Goal: Transaction & Acquisition: Purchase product/service

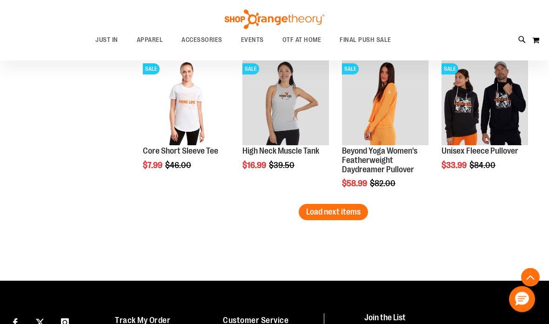
scroll to position [1329, 0]
click at [334, 212] on span "Load next items" at bounding box center [333, 211] width 54 height 9
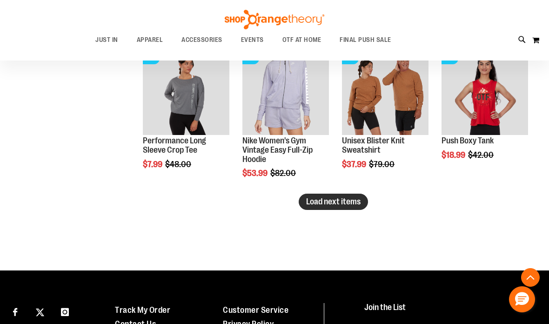
click at [323, 199] on span "Load next items" at bounding box center [333, 201] width 54 height 9
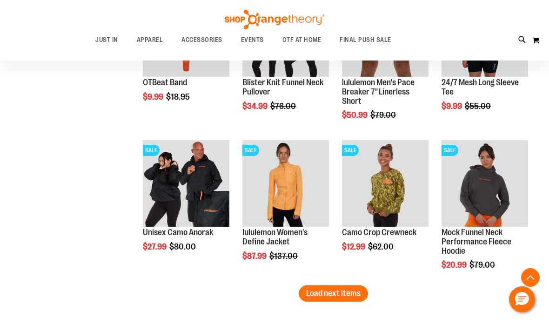
scroll to position [2148, 0]
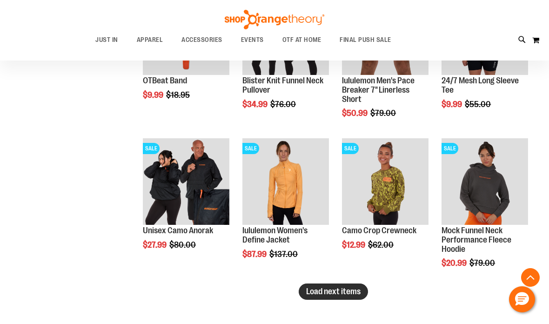
click at [340, 288] on span "Load next items" at bounding box center [333, 291] width 54 height 9
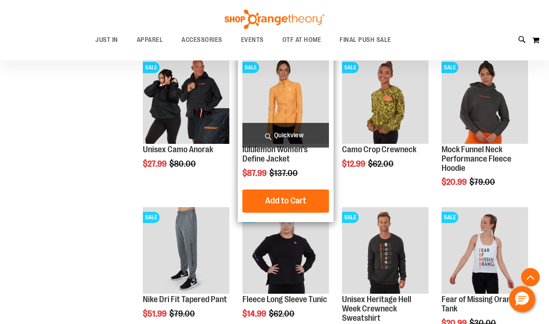
scroll to position [2229, 0]
click at [289, 133] on span "Quickview" at bounding box center [285, 135] width 87 height 25
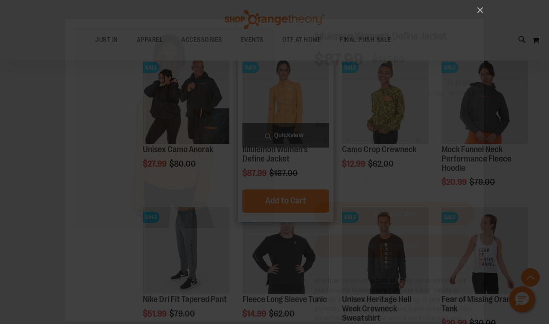
scroll to position [0, 0]
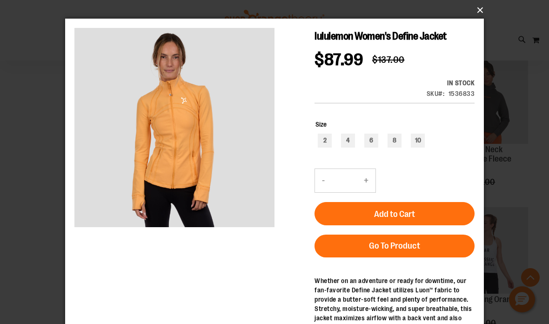
click at [480, 7] on button "×" at bounding box center [277, 10] width 419 height 20
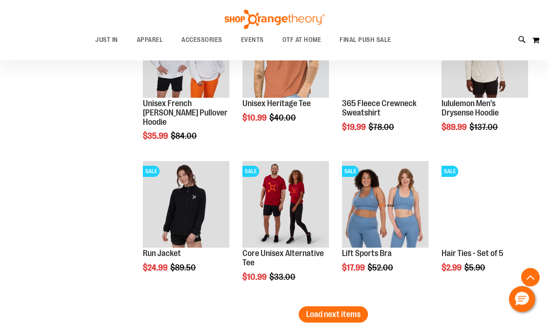
scroll to position [2575, 0]
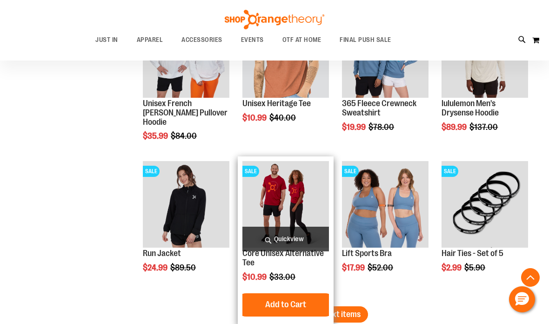
click at [290, 244] on span "Quickview" at bounding box center [285, 239] width 87 height 25
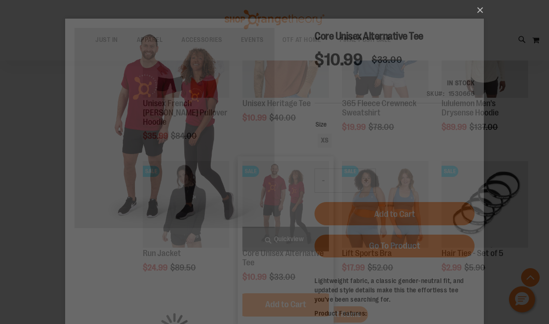
scroll to position [0, 0]
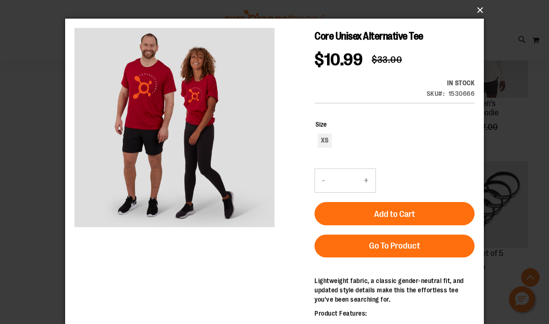
click at [483, 11] on button "×" at bounding box center [277, 10] width 419 height 20
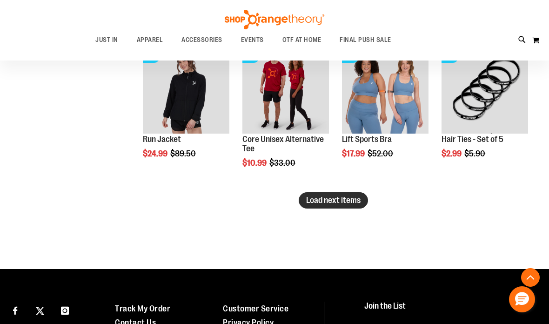
click at [329, 199] on span "Load next items" at bounding box center [333, 199] width 54 height 9
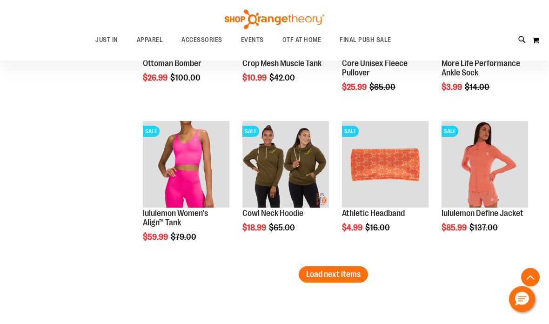
scroll to position [3064, 0]
click at [339, 263] on li "SALE Athletic Headband Special Price $4.99 Regular Price $16.00 Quickview In st…" at bounding box center [385, 191] width 96 height 150
click at [340, 272] on span "Load next items" at bounding box center [333, 273] width 54 height 9
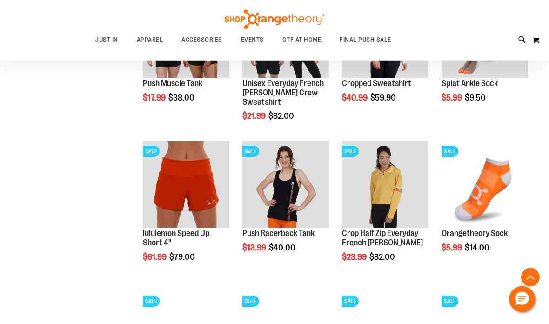
scroll to position [3344, 0]
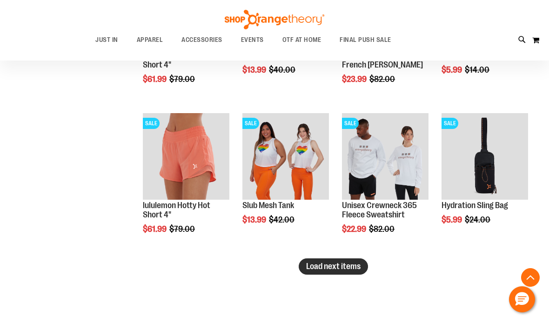
click at [334, 266] on span "Load next items" at bounding box center [333, 265] width 54 height 9
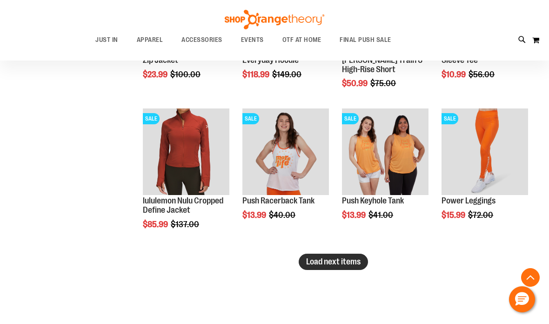
click at [338, 262] on span "Load next items" at bounding box center [333, 261] width 54 height 9
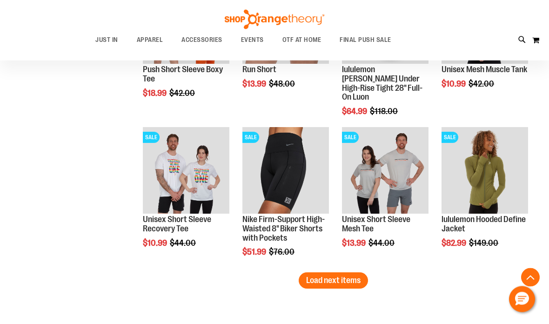
scroll to position [4406, 0]
click at [350, 278] on span "Load next items" at bounding box center [333, 279] width 54 height 9
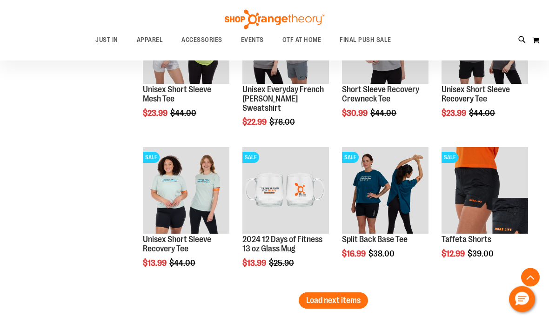
scroll to position [4839, 0]
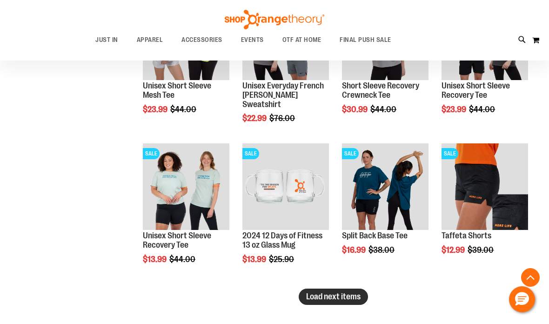
click at [337, 301] on span "Load next items" at bounding box center [333, 296] width 54 height 9
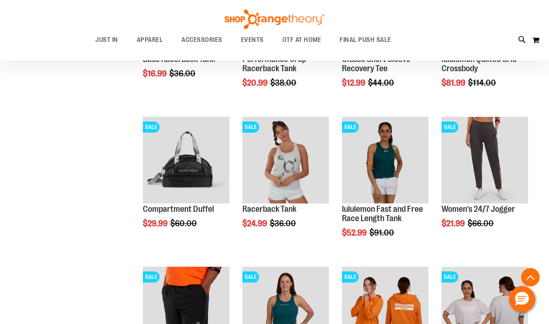
scroll to position [5166, 0]
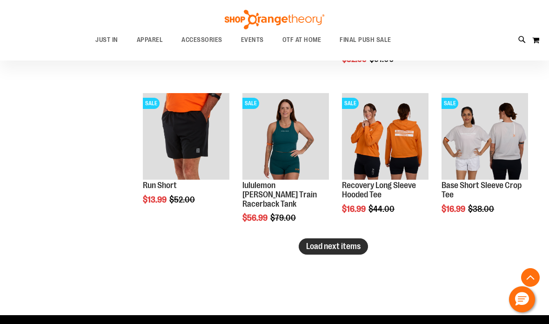
click at [343, 247] on span "Load next items" at bounding box center [333, 245] width 54 height 9
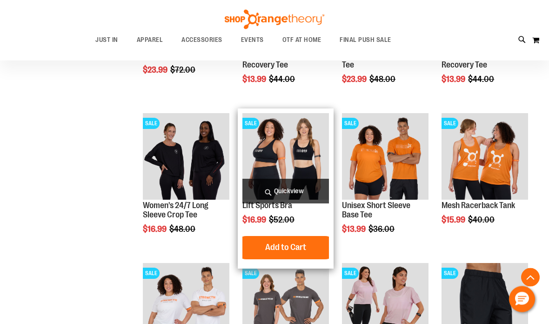
scroll to position [5618, 0]
click at [290, 189] on span "Quickview" at bounding box center [285, 191] width 87 height 25
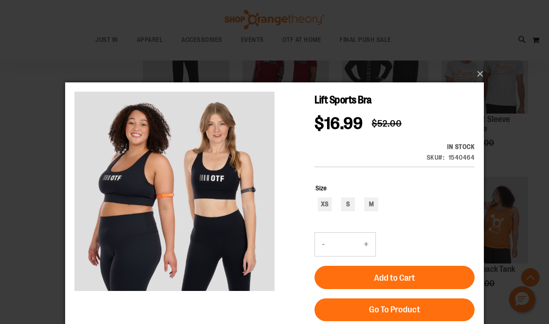
scroll to position [5555, 0]
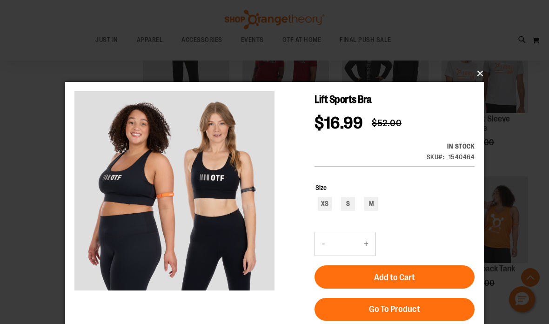
click at [481, 73] on button "×" at bounding box center [277, 73] width 419 height 20
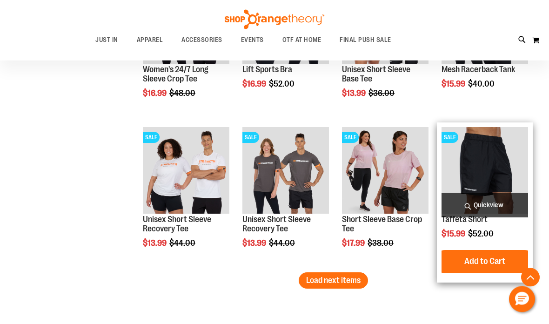
scroll to position [5754, 0]
click at [487, 207] on span "Quickview" at bounding box center [484, 205] width 87 height 25
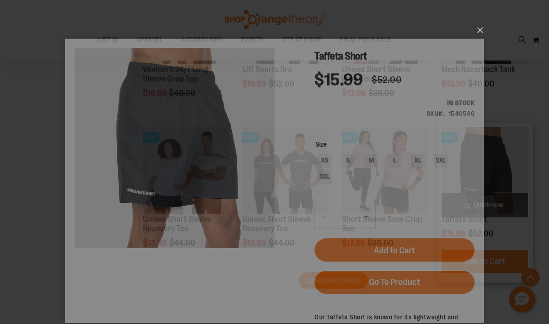
scroll to position [0, 0]
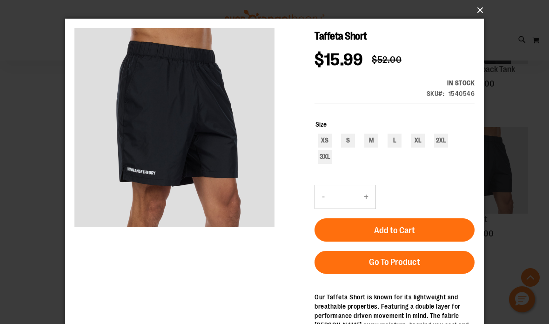
click at [485, 10] on button "×" at bounding box center [277, 10] width 419 height 20
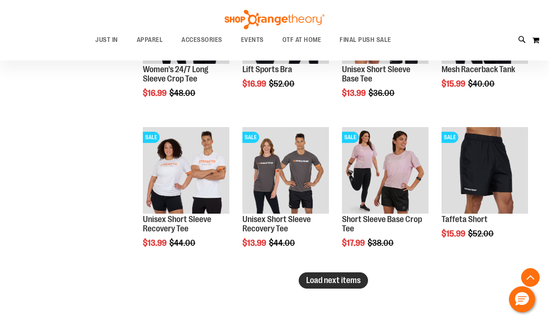
click at [342, 277] on span "Load next items" at bounding box center [333, 279] width 54 height 9
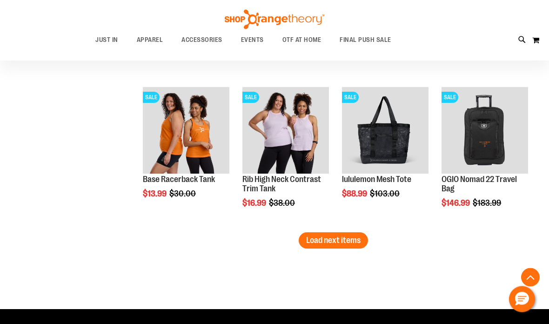
scroll to position [6261, 0]
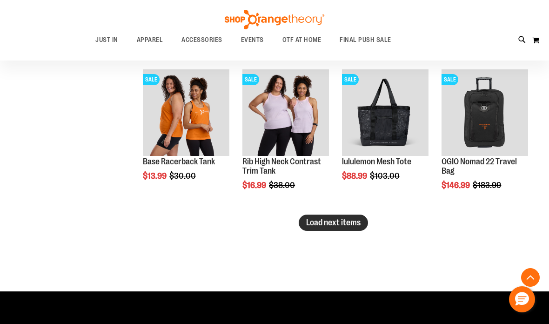
click at [338, 227] on span "Load next items" at bounding box center [333, 222] width 54 height 9
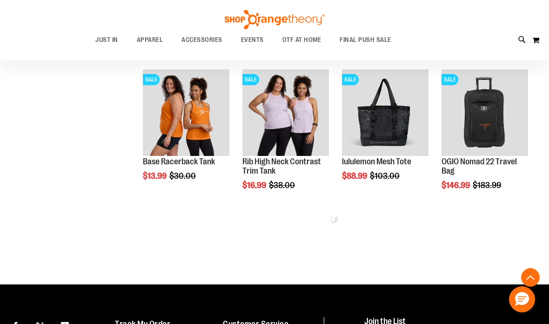
scroll to position [6298, 0]
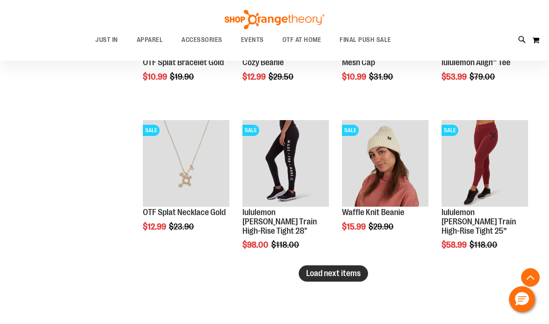
click at [340, 272] on span "Load next items" at bounding box center [333, 272] width 54 height 9
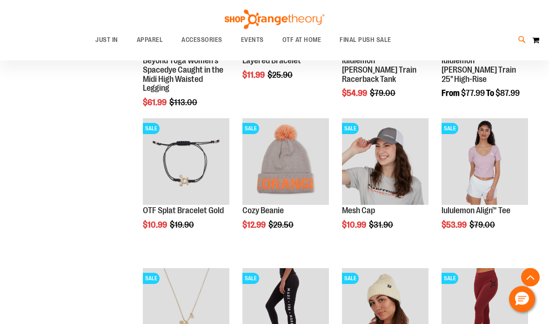
scroll to position [6512, 0]
click at [521, 44] on icon at bounding box center [522, 39] width 8 height 11
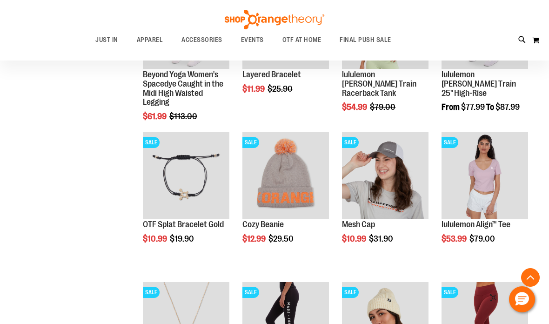
click at [478, 279] on link "lululemon Everywhere Belt Bag $45.00 53% Recycled..." at bounding box center [274, 277] width 424 height 40
type input "********"
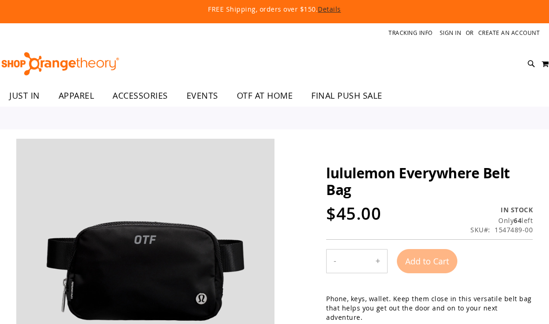
scroll to position [-14, 0]
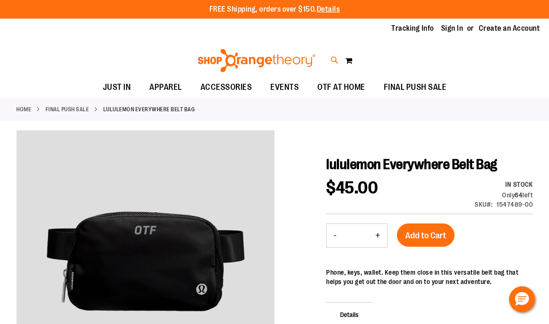
click at [332, 62] on icon at bounding box center [335, 60] width 8 height 11
click at [87, 123] on img at bounding box center [80, 115] width 37 height 37
type input "********"
